Goal: Contribute content: Add original content to the website for others to see

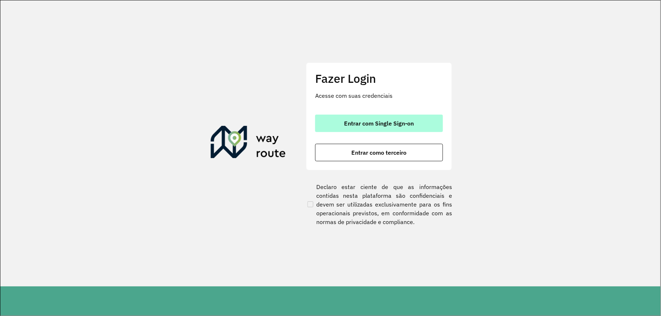
click at [396, 120] on span "Entrar com Single Sign-on" at bounding box center [379, 123] width 70 height 6
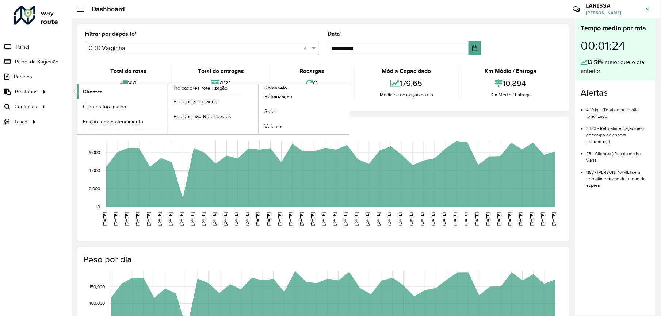
click at [101, 85] on link "Clientes" at bounding box center [122, 91] width 91 height 15
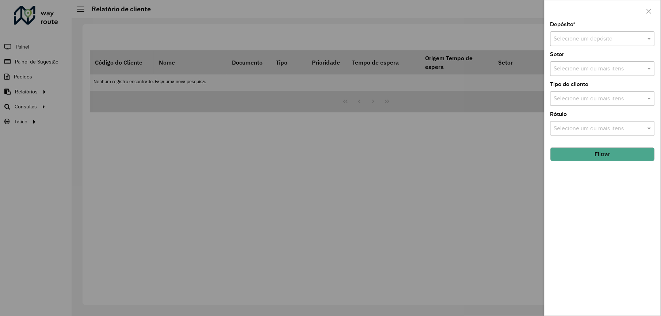
click at [617, 40] on input "text" at bounding box center [595, 39] width 83 height 9
click at [589, 72] on span "CDD Varginha" at bounding box center [572, 72] width 37 height 6
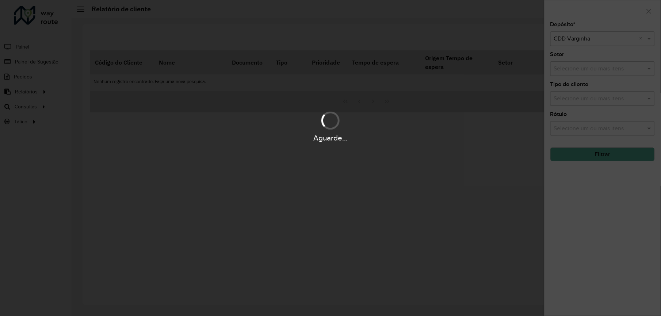
click at [592, 161] on div "Aguarde..." at bounding box center [330, 158] width 661 height 316
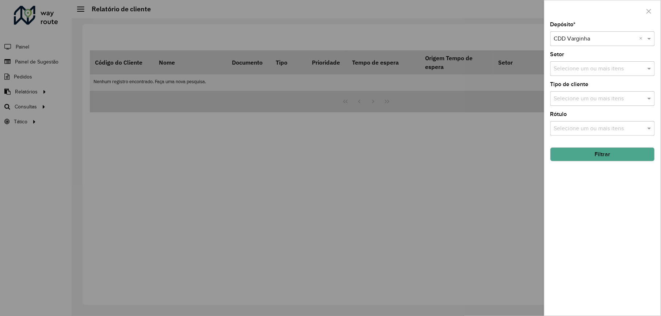
click at [592, 160] on button "Filtrar" at bounding box center [602, 155] width 104 height 14
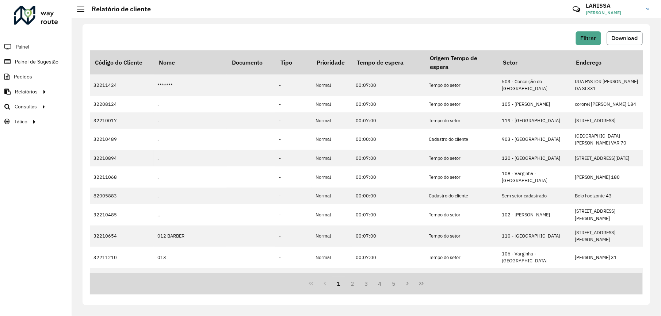
click at [637, 34] on button "Download" at bounding box center [625, 38] width 36 height 14
click at [626, 37] on span "Download" at bounding box center [625, 38] width 26 height 6
click at [627, 39] on span "Download" at bounding box center [625, 38] width 26 height 6
click at [628, 44] on button "Download" at bounding box center [625, 38] width 36 height 14
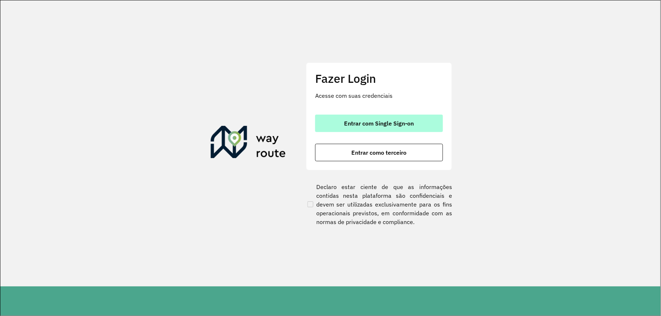
click at [405, 119] on button "Entrar com Single Sign-on" at bounding box center [379, 124] width 128 height 18
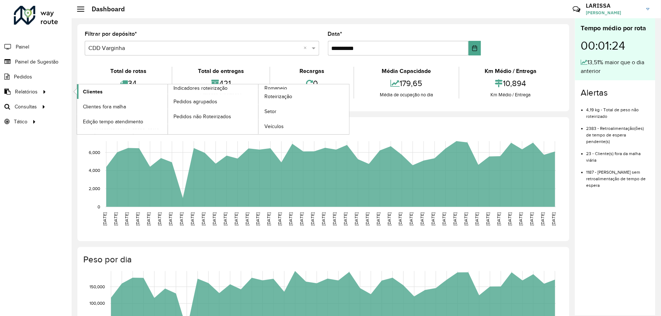
click at [80, 88] on link "Clientes" at bounding box center [122, 91] width 91 height 15
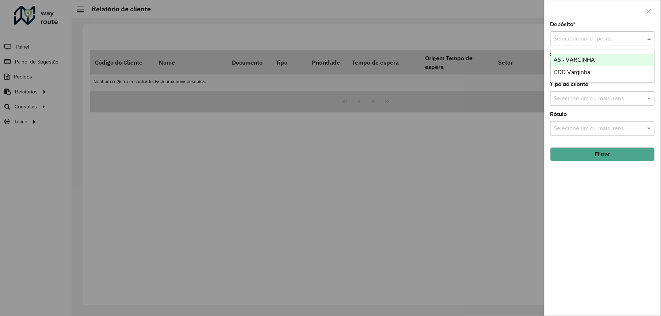
click at [577, 41] on input "text" at bounding box center [595, 39] width 83 height 9
click at [612, 72] on div "CDD Varginha" at bounding box center [602, 72] width 103 height 12
click at [615, 153] on button "Filtrar" at bounding box center [602, 155] width 104 height 14
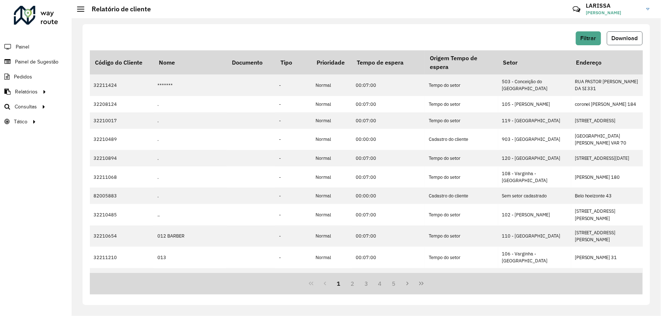
click at [627, 35] on span "Download" at bounding box center [625, 38] width 26 height 6
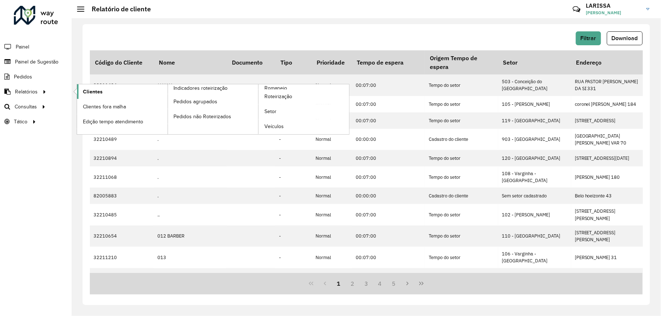
click at [87, 94] on span "Clientes" at bounding box center [93, 92] width 20 height 8
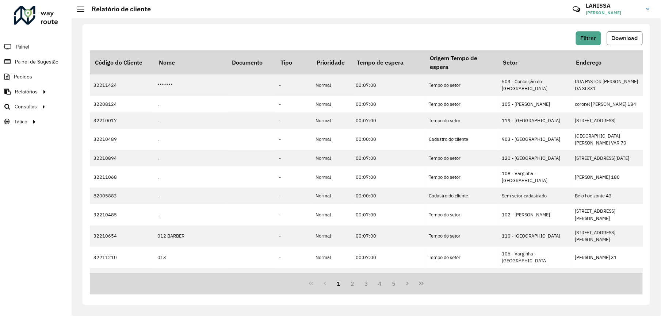
click at [621, 38] on span "Download" at bounding box center [625, 38] width 26 height 6
click at [18, 64] on span "Painel de Sugestão" at bounding box center [38, 62] width 46 height 8
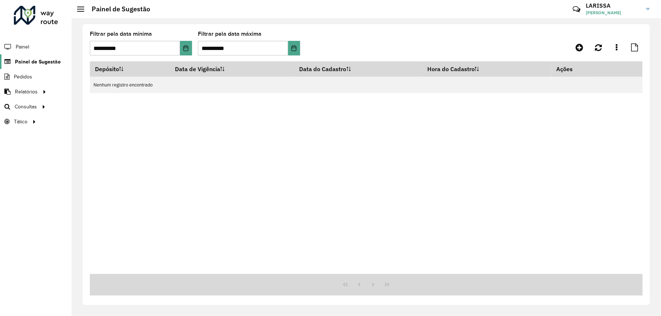
click at [38, 56] on link "Painel de Sugestão" at bounding box center [30, 61] width 61 height 15
click at [586, 44] on link at bounding box center [579, 47] width 16 height 13
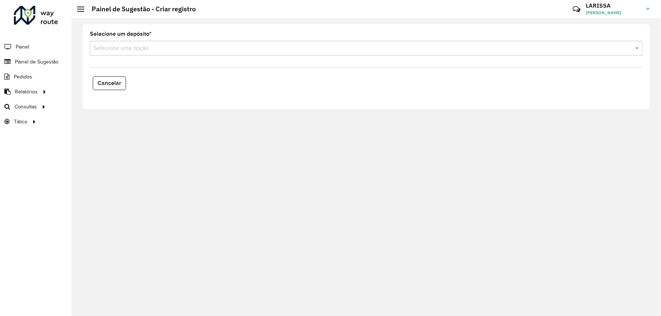
click at [214, 49] on input "text" at bounding box center [358, 48] width 531 height 9
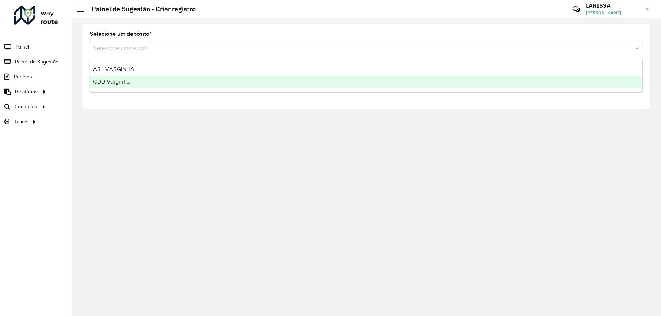
click at [145, 87] on div "CDD Varginha" at bounding box center [366, 82] width 552 height 12
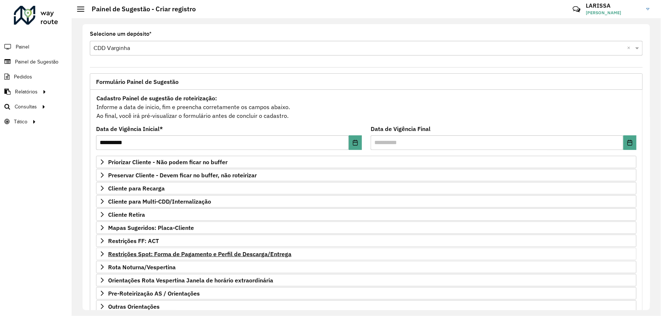
scroll to position [51, 0]
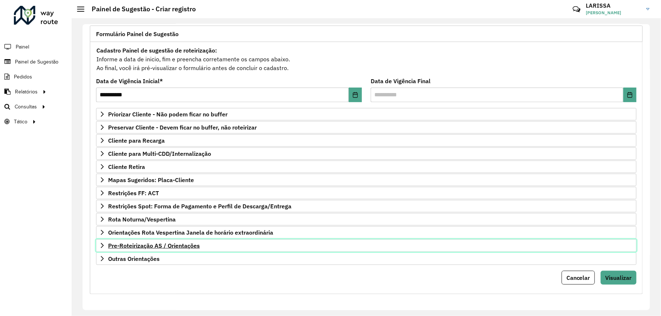
click at [98, 241] on link "Pre-Roteirização AS / Orientações" at bounding box center [366, 246] width 540 height 12
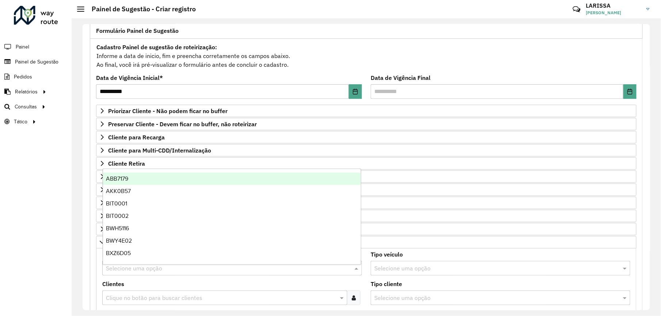
click at [169, 273] on input "text" at bounding box center [225, 268] width 238 height 9
type input "***"
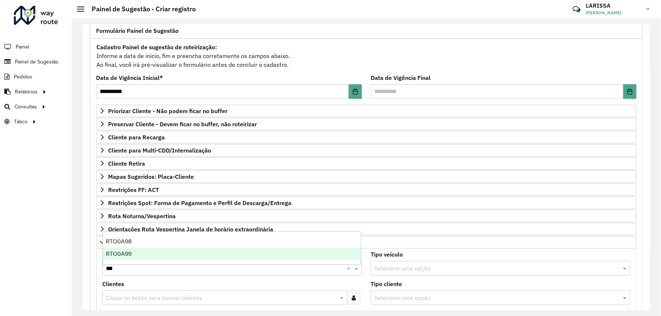
click at [195, 253] on div "RTO0A99" at bounding box center [232, 254] width 258 height 12
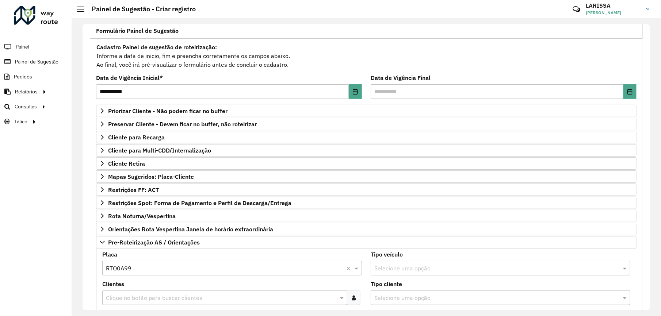
click at [196, 303] on input "text" at bounding box center [221, 298] width 234 height 9
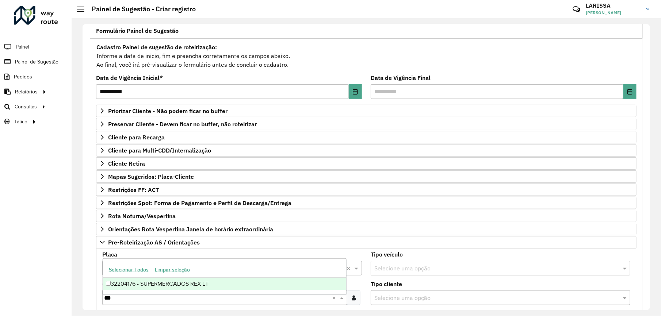
type input "****"
click at [221, 279] on div "32204176 - SUPERMERCADOS REX LT" at bounding box center [224, 284] width 243 height 12
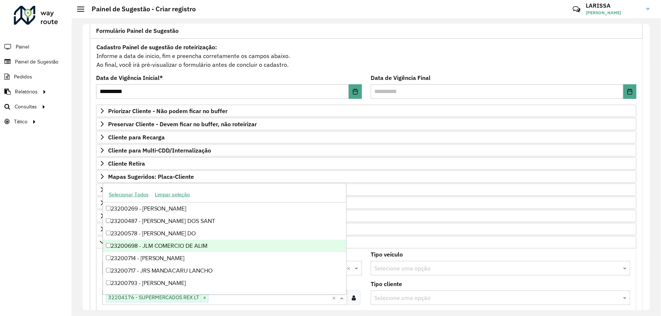
scroll to position [239, 0]
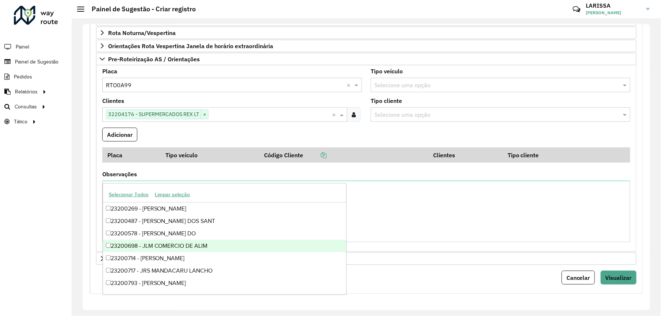
click at [342, 179] on div "Observações" at bounding box center [366, 207] width 528 height 71
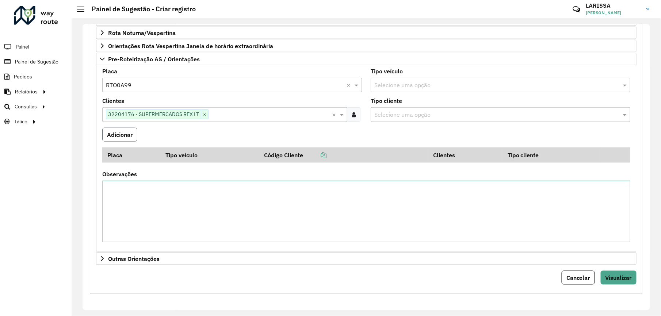
click at [123, 140] on button "Adicionar" at bounding box center [119, 135] width 35 height 14
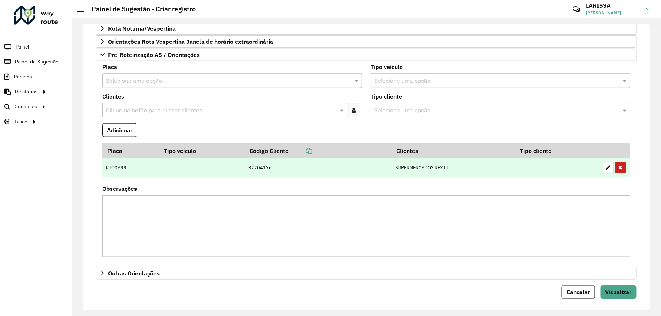
scroll to position [93, 0]
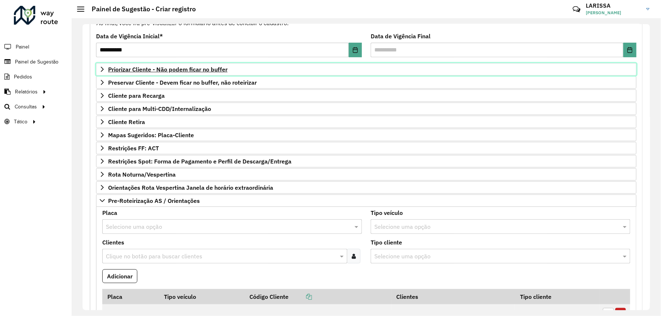
click at [101, 68] on icon at bounding box center [102, 69] width 6 height 6
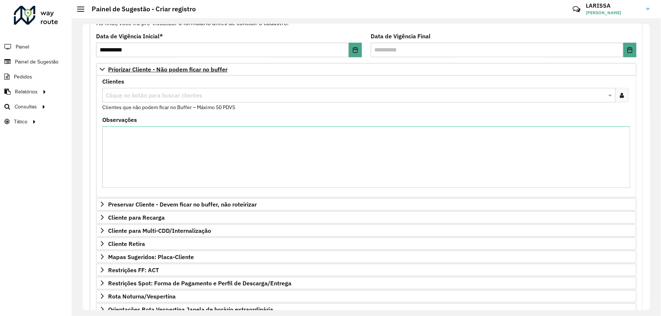
click at [164, 97] on input "text" at bounding box center [355, 95] width 502 height 9
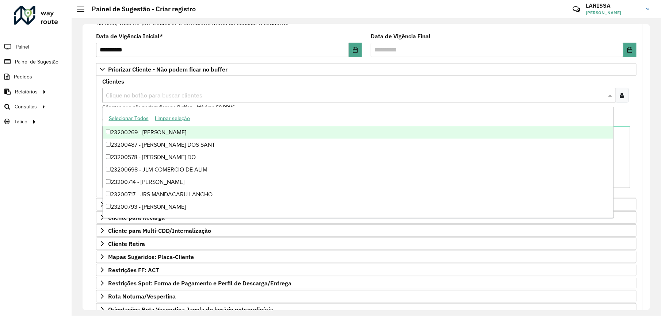
click at [624, 100] on div at bounding box center [622, 95] width 14 height 15
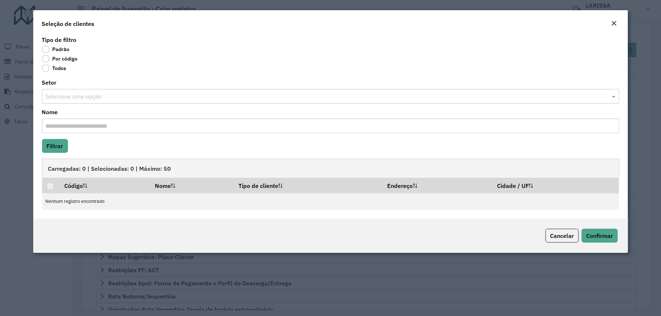
click at [73, 59] on label "Por código" at bounding box center [60, 58] width 36 height 7
click at [70, 59] on label "Por código" at bounding box center [60, 58] width 36 height 7
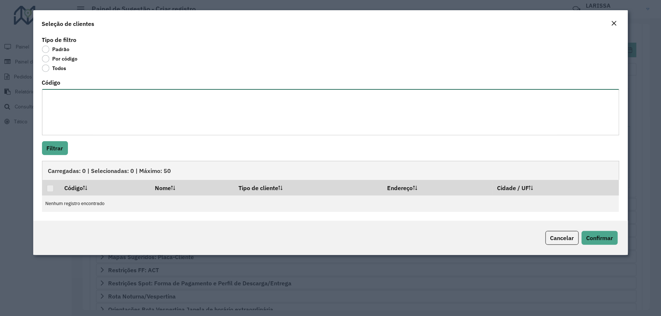
click at [70, 93] on textarea "Código" at bounding box center [330, 112] width 577 height 46
paste textarea "**** **** **** **** ***** ***** ***** ***** **** *** *** ****"
paste textarea "**** **** **** ***** **** *** **** ***** **** **** *****"
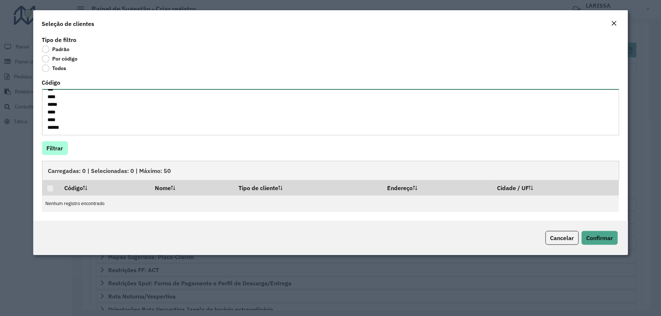
type textarea "**** **** **** **** ***** ***** ***** ***** **** *** *** **** **** **** **** **…"
click at [62, 142] on button "Filtrar" at bounding box center [55, 148] width 26 height 14
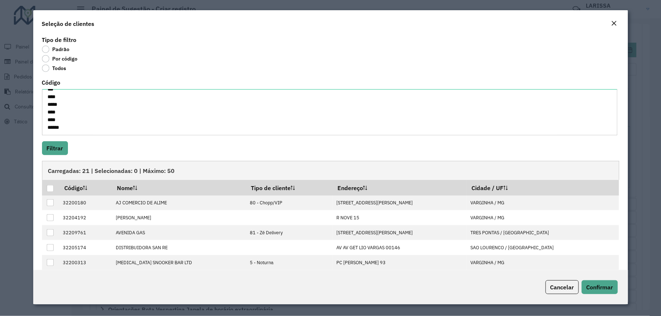
click at [47, 179] on div "Carregadas: 21 | Selecionadas: 0 | Máximo: 50" at bounding box center [330, 170] width 577 height 19
click at [49, 185] on p-tableheadercheckbox at bounding box center [50, 187] width 7 height 7
click at [53, 193] on th at bounding box center [50, 187] width 17 height 15
click at [53, 190] on div at bounding box center [50, 188] width 7 height 7
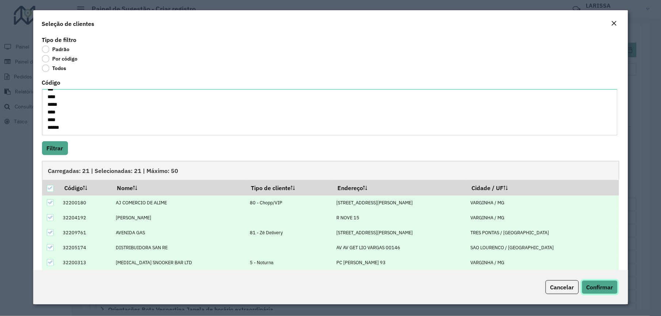
click at [611, 286] on span "Confirmar" at bounding box center [599, 287] width 27 height 7
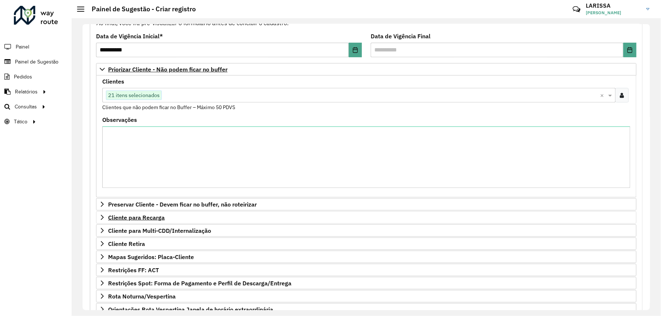
scroll to position [190, 0]
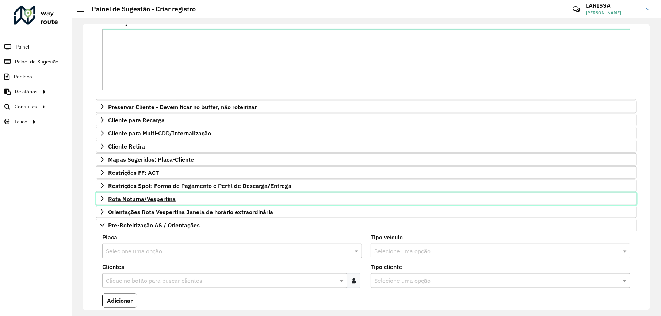
click at [100, 199] on icon at bounding box center [102, 199] width 6 height 6
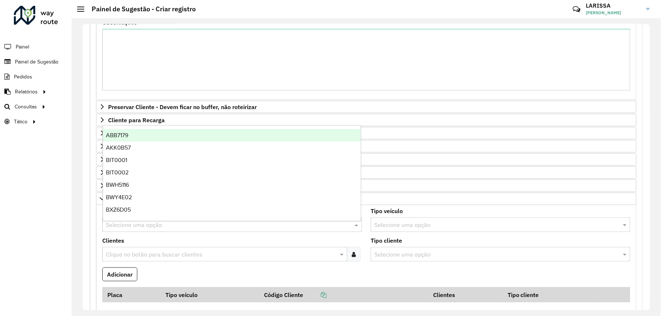
click at [150, 230] on input "text" at bounding box center [225, 225] width 238 height 9
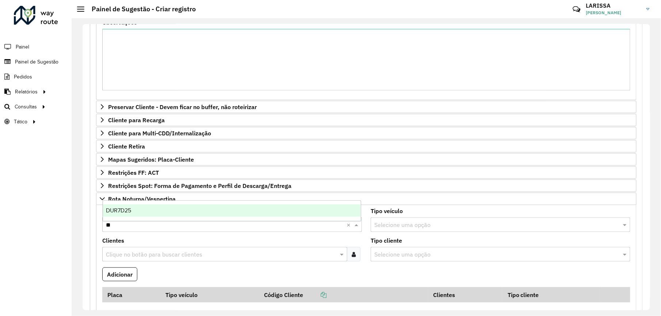
type input "***"
click at [148, 208] on div "DUR7D25" at bounding box center [232, 210] width 258 height 12
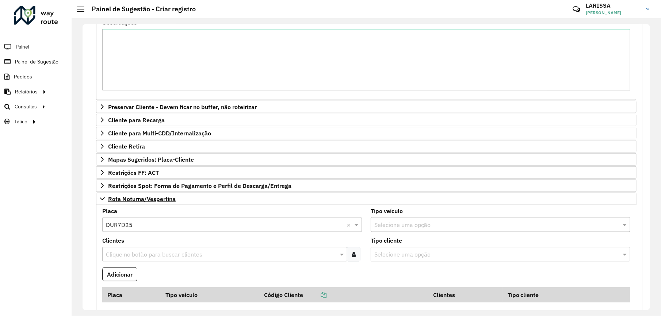
click at [193, 258] on input "text" at bounding box center [221, 254] width 234 height 9
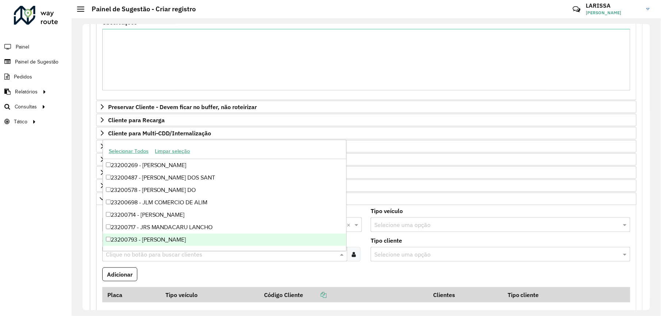
click at [353, 253] on div at bounding box center [354, 254] width 14 height 15
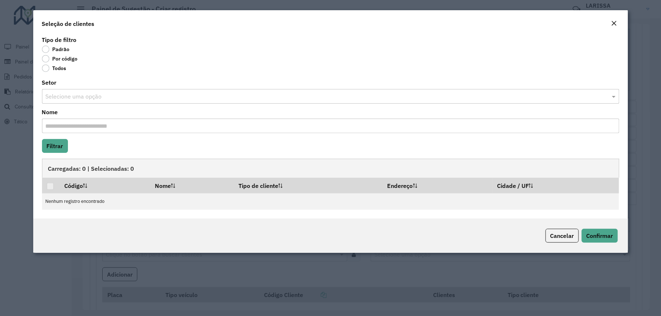
click at [75, 57] on label "Por código" at bounding box center [60, 58] width 36 height 7
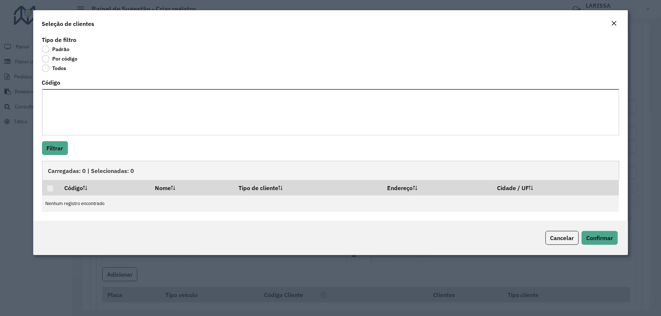
click at [82, 94] on textarea "Código" at bounding box center [330, 112] width 577 height 46
paste textarea "**** **** ***** ***** ***** **** **** *** ***** *****"
type textarea "**** **** ***** ***** ***** **** **** *** ***** *****"
click at [69, 150] on hb-field-button "Filtrar" at bounding box center [330, 148] width 577 height 14
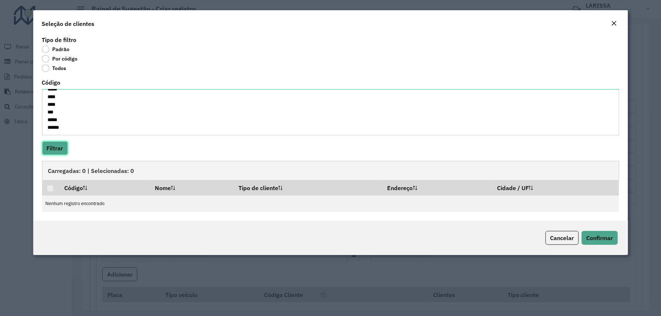
click at [64, 148] on button "Filtrar" at bounding box center [55, 148] width 26 height 14
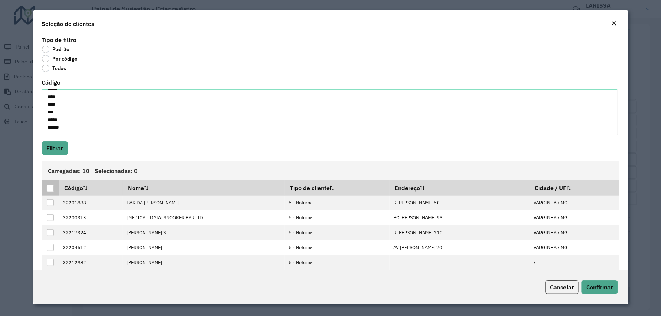
click at [49, 187] on div at bounding box center [50, 188] width 7 height 7
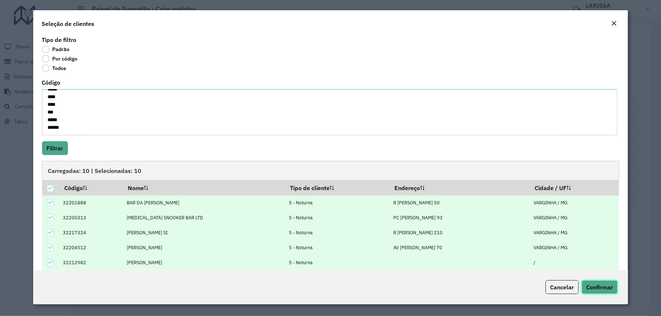
click at [601, 292] on button "Confirmar" at bounding box center [600, 287] width 36 height 14
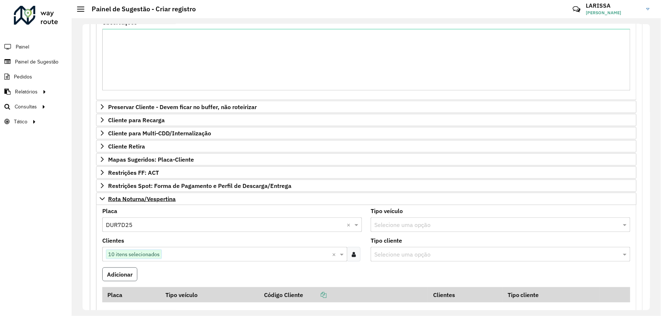
click at [122, 276] on button "Adicionar" at bounding box center [119, 275] width 35 height 14
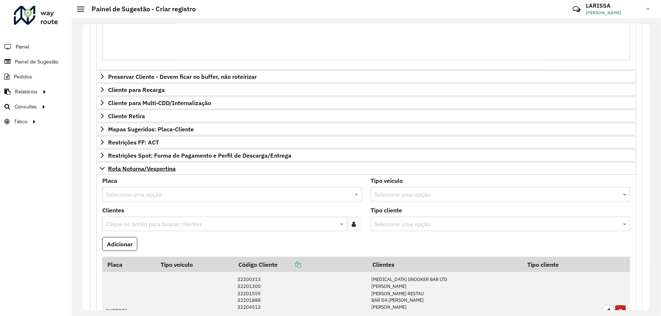
scroll to position [172, 0]
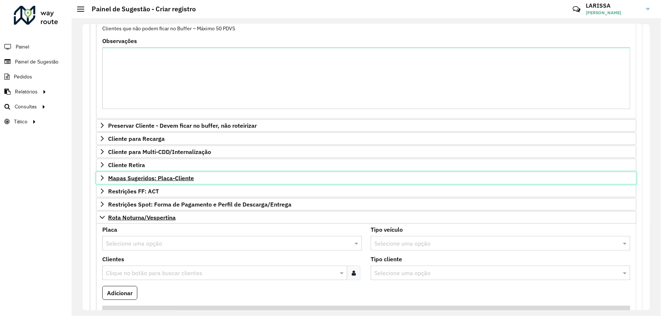
click at [107, 180] on link "Mapas Sugeridos: Placa-Cliente" at bounding box center [366, 178] width 540 height 12
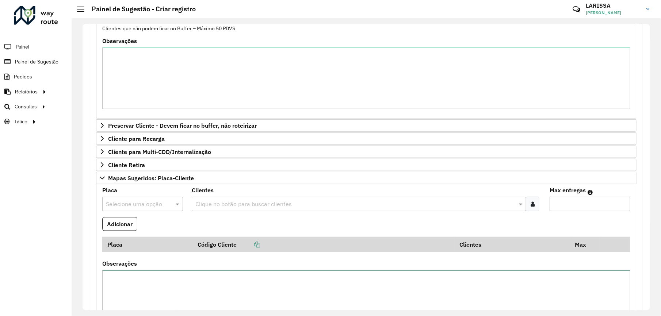
click at [192, 283] on textarea "Observações" at bounding box center [366, 301] width 528 height 62
type textarea "*"
click at [245, 288] on textarea "**********" at bounding box center [366, 301] width 528 height 62
type textarea "**********"
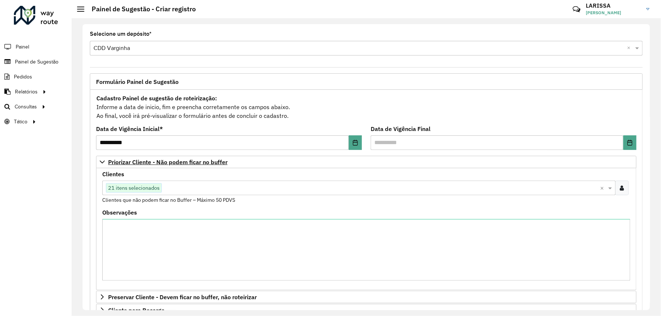
scroll to position [146, 0]
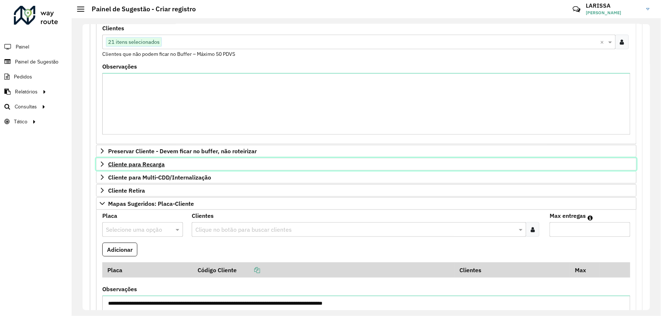
click at [103, 163] on icon at bounding box center [102, 164] width 6 height 6
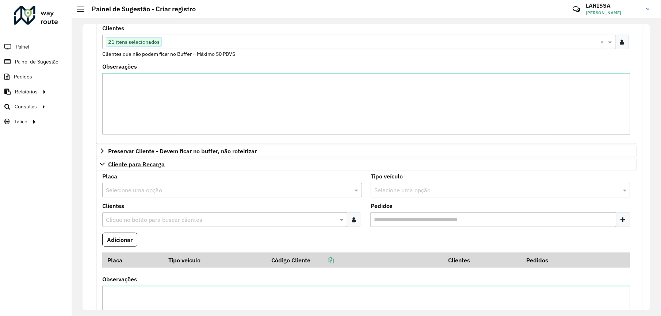
click at [130, 190] on input "text" at bounding box center [225, 190] width 238 height 9
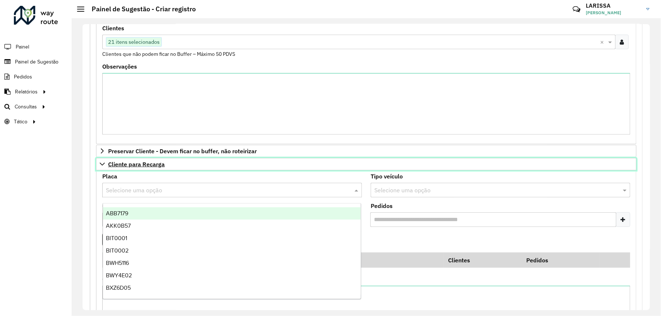
click at [475, 166] on link "Cliente para Recarga" at bounding box center [366, 164] width 540 height 12
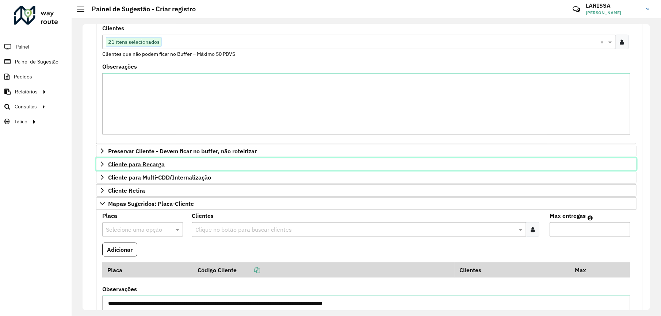
click at [146, 166] on span "Cliente para Recarga" at bounding box center [136, 164] width 57 height 6
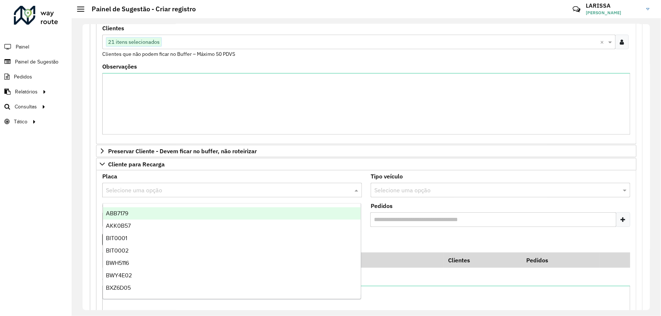
click at [148, 192] on input "text" at bounding box center [225, 190] width 238 height 9
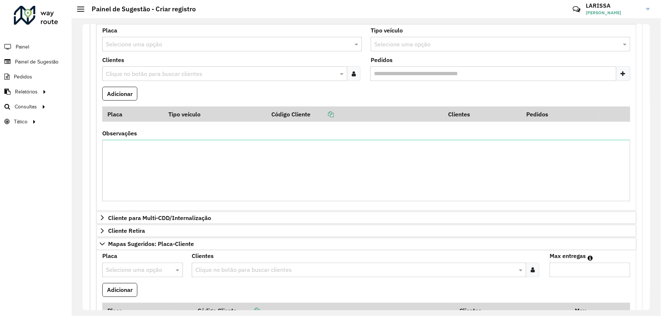
scroll to position [341, 0]
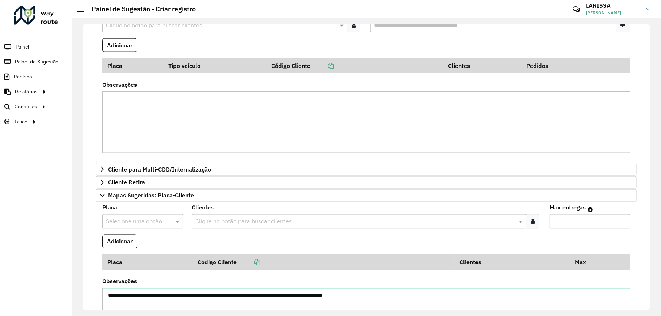
click at [165, 221] on div at bounding box center [142, 221] width 81 height 9
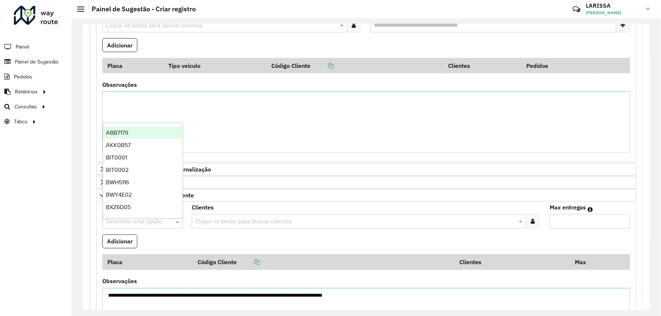
paste input "*******"
type input "*******"
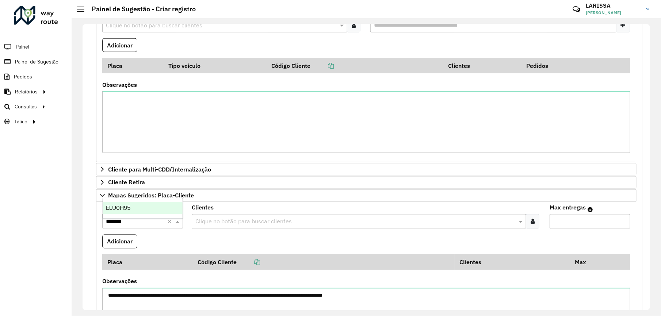
click at [159, 209] on div "ELU0H95" at bounding box center [143, 208] width 80 height 12
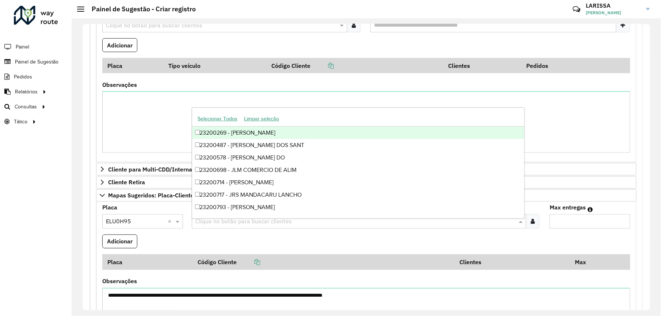
click at [402, 220] on div "Clique no botão para buscar clientes" at bounding box center [359, 221] width 334 height 15
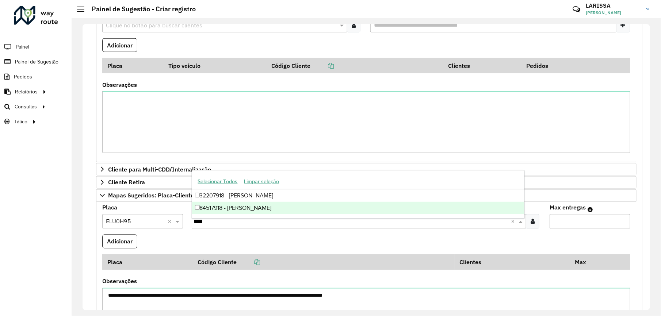
type input "****"
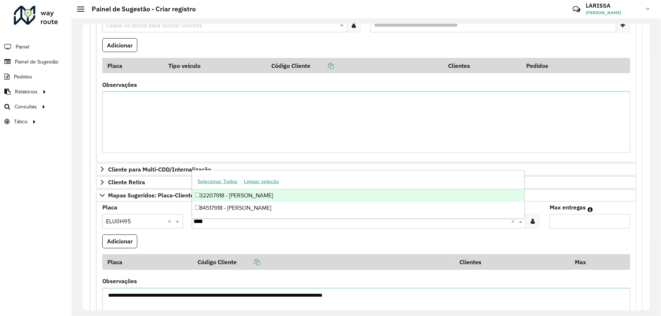
click at [258, 189] on div "Selecionar Todos Limpar seleção" at bounding box center [358, 181] width 332 height 15
click at [367, 192] on div "32207918 - [PERSON_NAME]" at bounding box center [358, 196] width 332 height 12
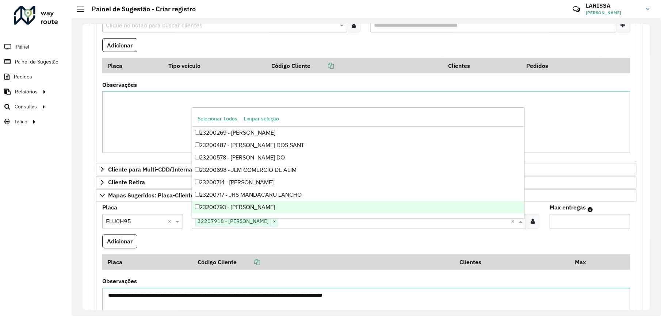
click at [567, 221] on input "Max entregas" at bounding box center [590, 221] width 81 height 15
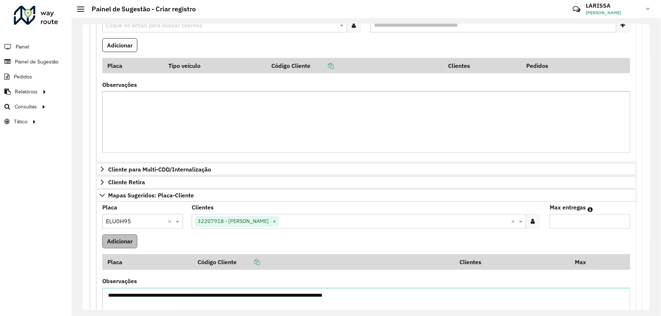
type input "*"
click at [116, 240] on button "Adicionar" at bounding box center [119, 242] width 35 height 14
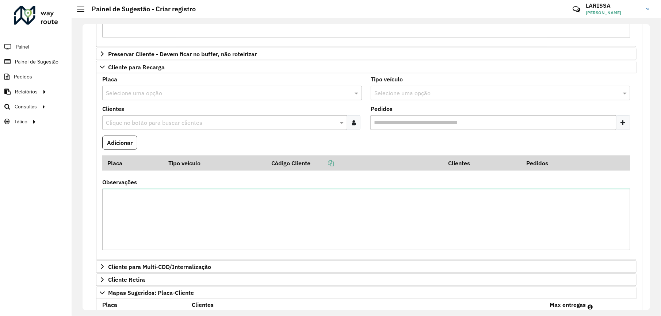
scroll to position [146, 0]
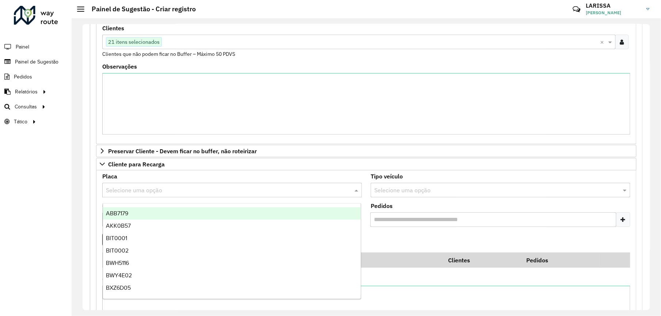
click at [210, 190] on input "text" at bounding box center [225, 190] width 238 height 9
type input "***"
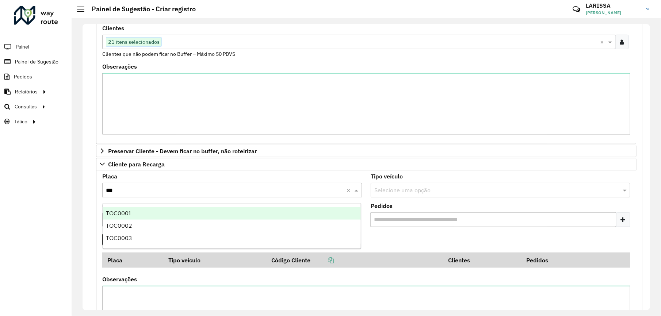
click at [297, 216] on div "TOC0001" at bounding box center [232, 213] width 258 height 12
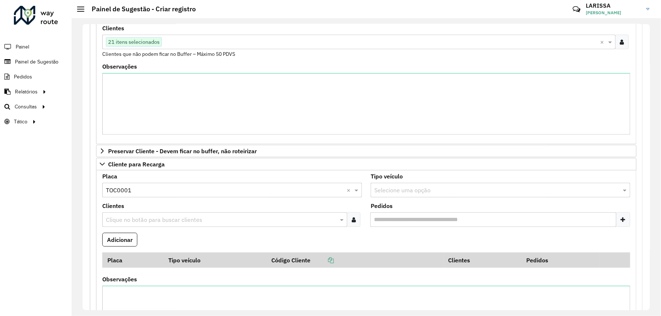
click at [359, 221] on div at bounding box center [354, 220] width 14 height 15
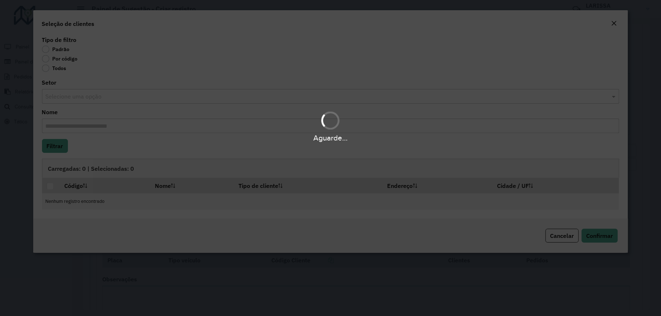
click at [71, 62] on label "Por código" at bounding box center [60, 58] width 36 height 7
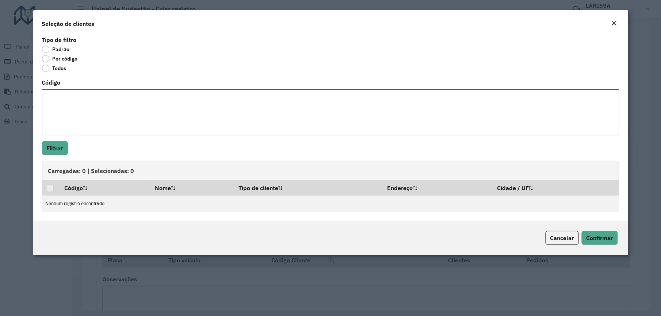
click at [82, 110] on textarea "Código" at bounding box center [330, 112] width 577 height 46
paste textarea "**** ****"
type textarea "**** ****"
click at [62, 146] on button "Filtrar" at bounding box center [55, 148] width 26 height 14
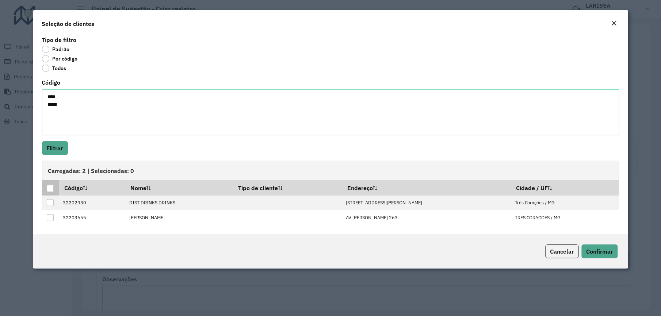
click at [52, 188] on div at bounding box center [50, 188] width 7 height 7
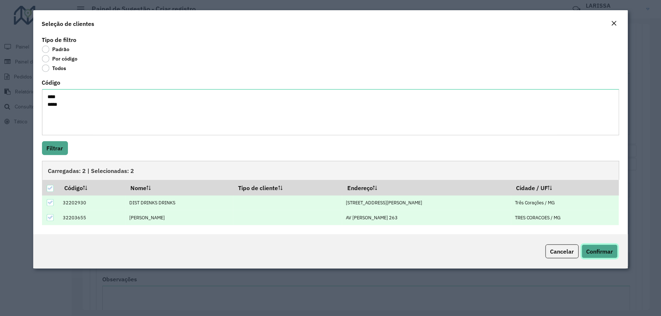
click at [601, 251] on span "Confirmar" at bounding box center [599, 251] width 27 height 7
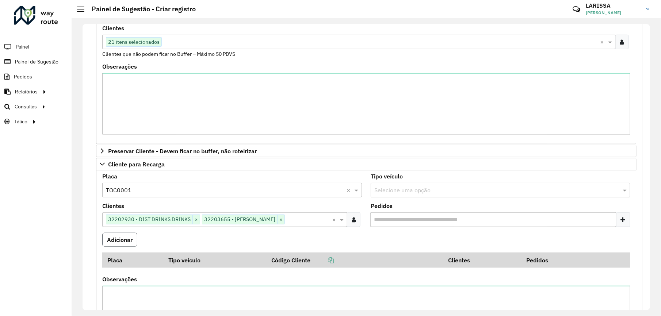
click at [112, 241] on button "Adicionar" at bounding box center [119, 240] width 35 height 14
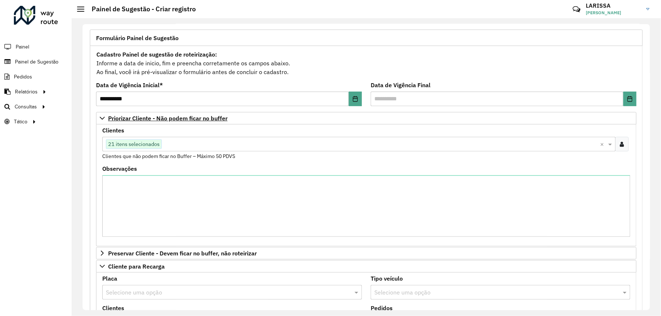
scroll to position [190, 0]
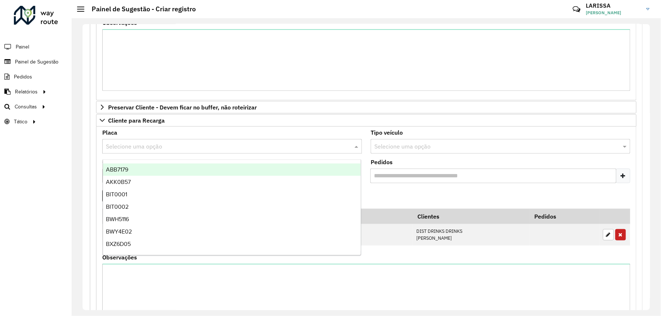
click at [141, 148] on input "text" at bounding box center [225, 146] width 238 height 9
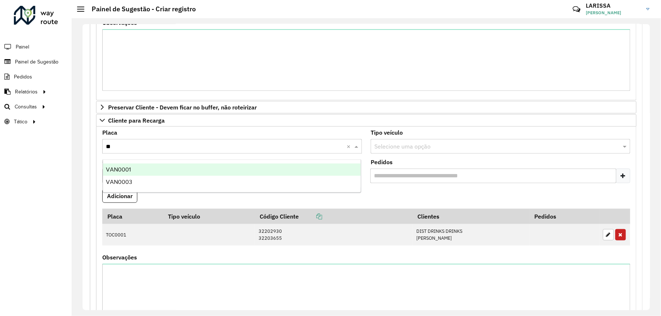
type input "***"
click at [173, 170] on div "VAN0001" at bounding box center [232, 170] width 258 height 12
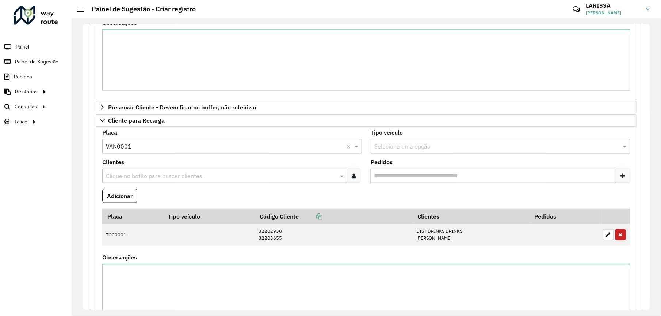
click at [359, 179] on div at bounding box center [354, 176] width 14 height 15
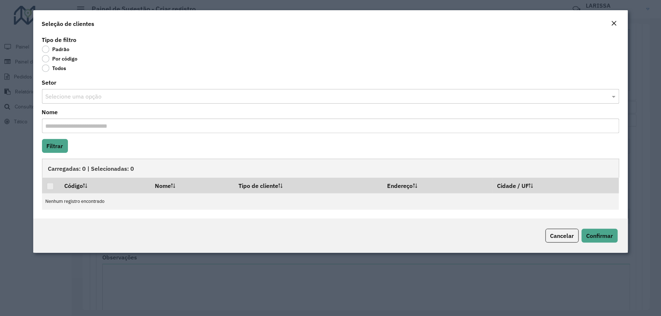
click at [64, 56] on label "Por código" at bounding box center [60, 58] width 36 height 7
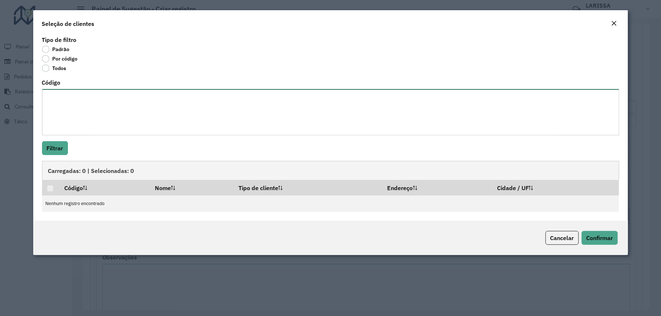
drag, startPoint x: 84, startPoint y: 133, endPoint x: 85, endPoint y: 129, distance: 4.2
click at [84, 131] on textarea "Código" at bounding box center [330, 112] width 577 height 46
paste textarea "***** **** *** ***** *** **** ***** ***** ***** **** ***** *** **** ***** *****…"
type textarea "***** **** *** ***** *** **** ***** ***** ***** **** ***** *** **** ***** *****…"
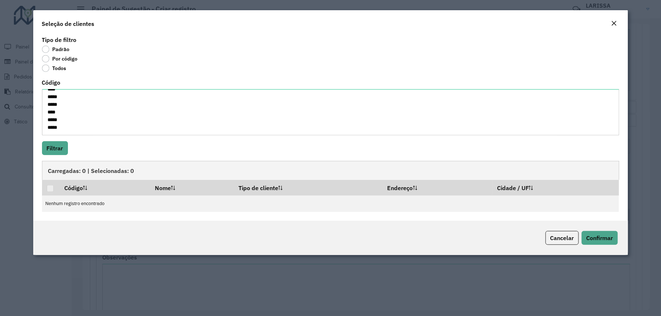
click at [56, 169] on div "Carregadas: 0 | Selecionadas: 0" at bounding box center [330, 170] width 577 height 19
click at [50, 147] on button "Filtrar" at bounding box center [55, 148] width 26 height 14
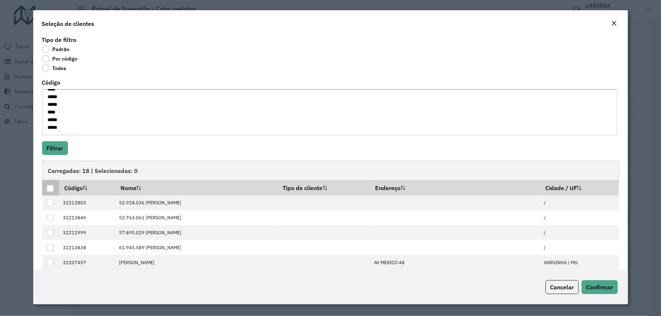
click at [48, 192] on div at bounding box center [50, 188] width 7 height 7
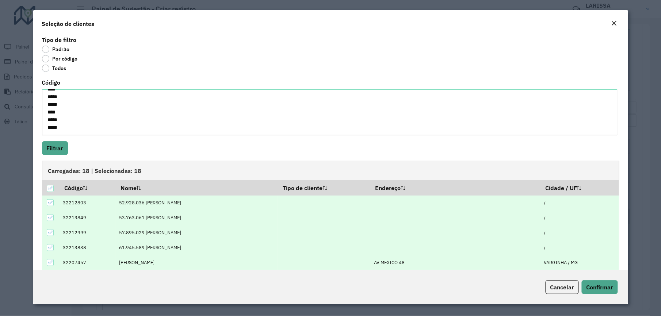
scroll to position [75, 0]
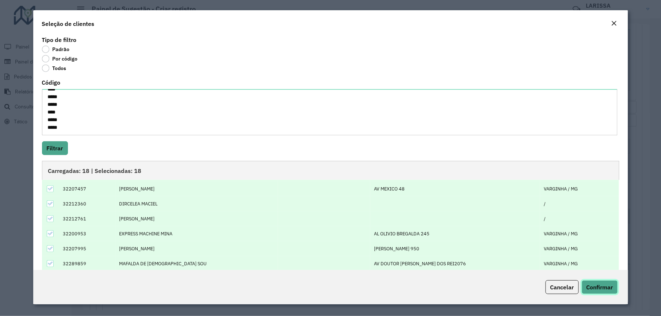
click at [603, 281] on button "Confirmar" at bounding box center [600, 287] width 36 height 14
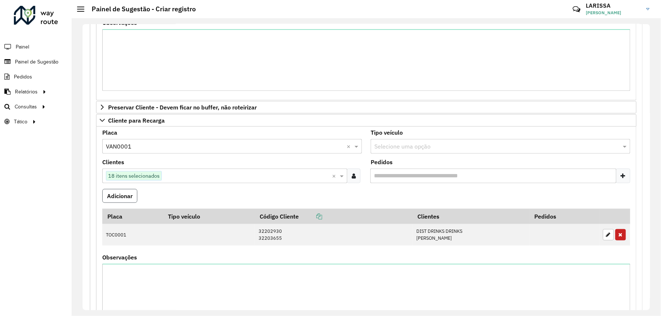
click at [132, 199] on button "Adicionar" at bounding box center [119, 196] width 35 height 14
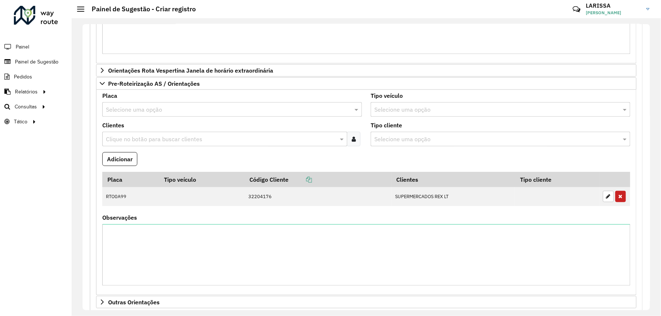
scroll to position [1200, 0]
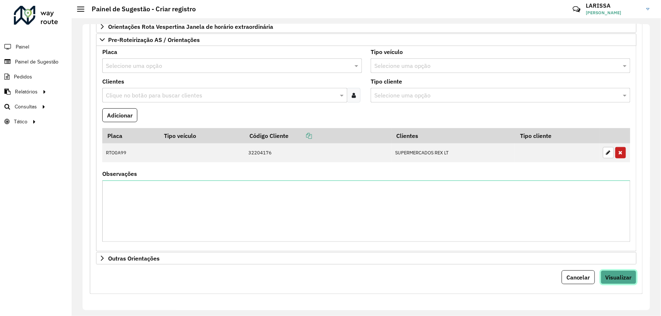
click at [627, 280] on span "Visualizar" at bounding box center [618, 277] width 26 height 7
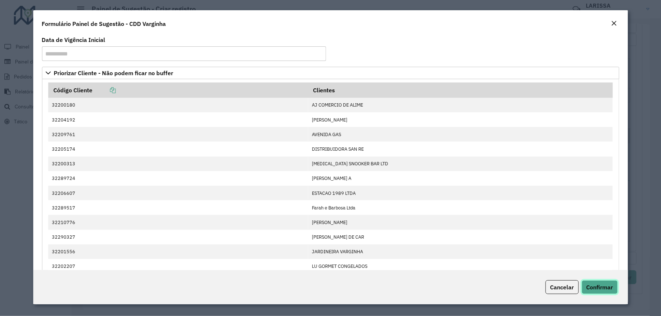
click at [614, 290] on button "Confirmar" at bounding box center [600, 287] width 36 height 14
